Goal: Navigation & Orientation: Find specific page/section

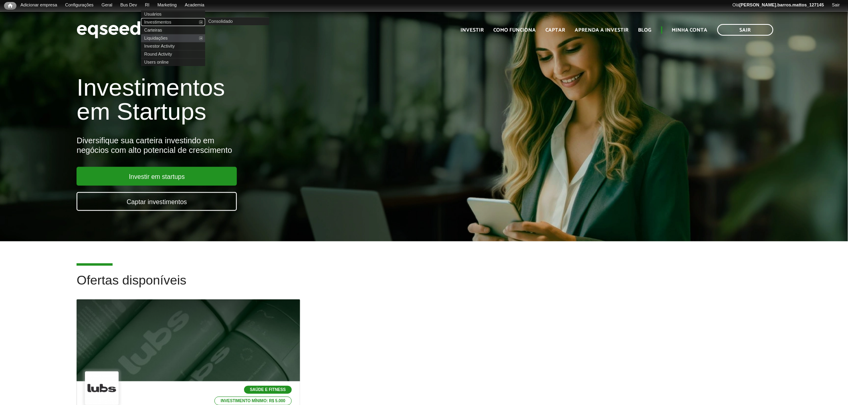
click at [164, 22] on link "Investimentos" at bounding box center [173, 22] width 64 height 8
